Goal: Navigation & Orientation: Find specific page/section

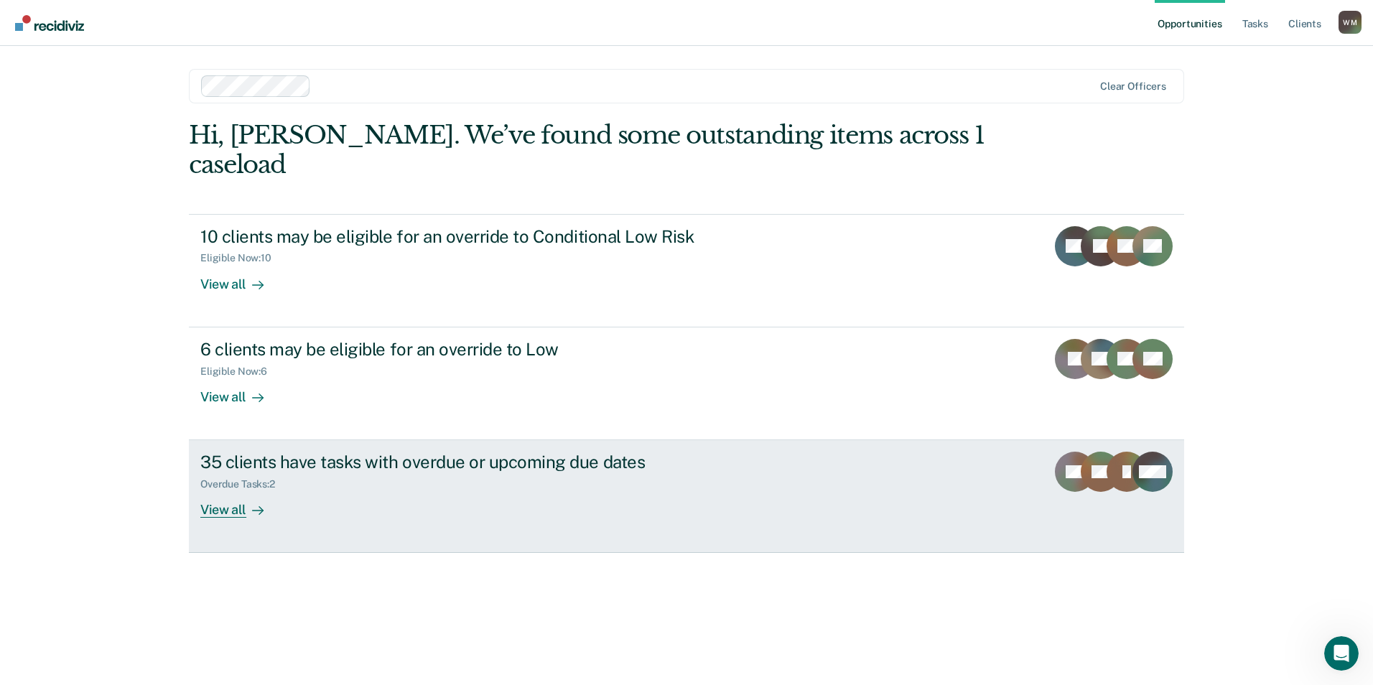
click at [237, 490] on div "View all" at bounding box center [240, 504] width 80 height 28
